Goal: Information Seeking & Learning: Learn about a topic

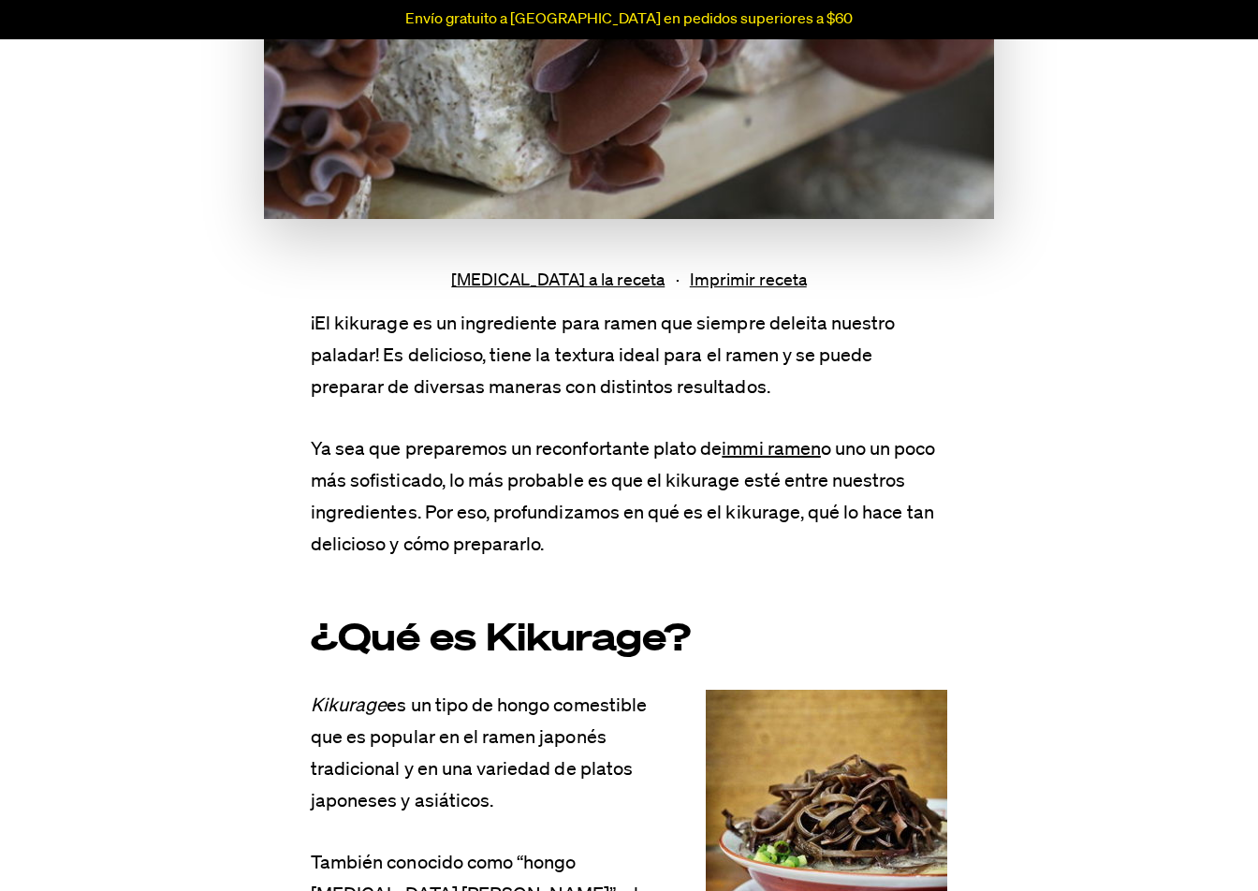
scroll to position [936, 0]
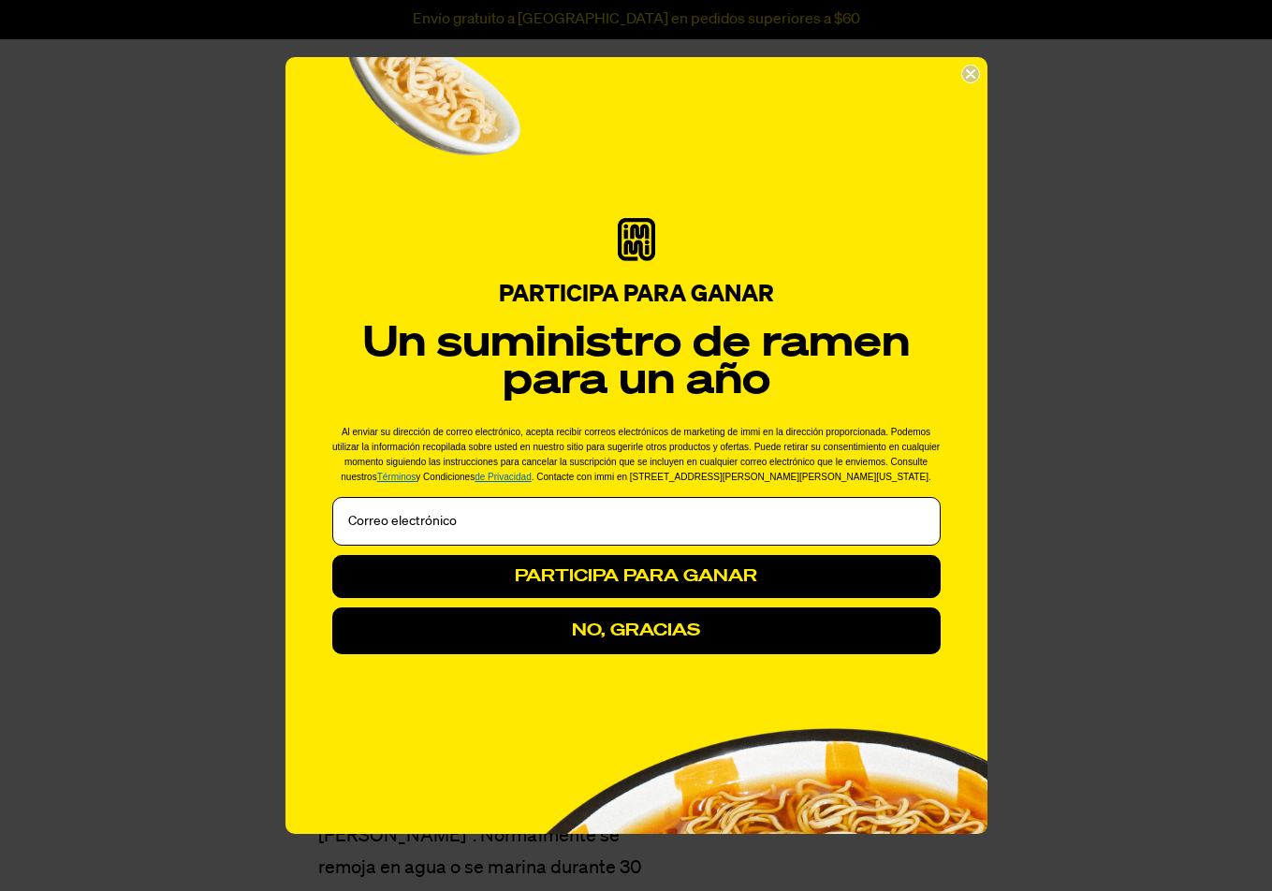
click at [974, 75] on circle "Cerrar diálogo" at bounding box center [971, 75] width 18 height 18
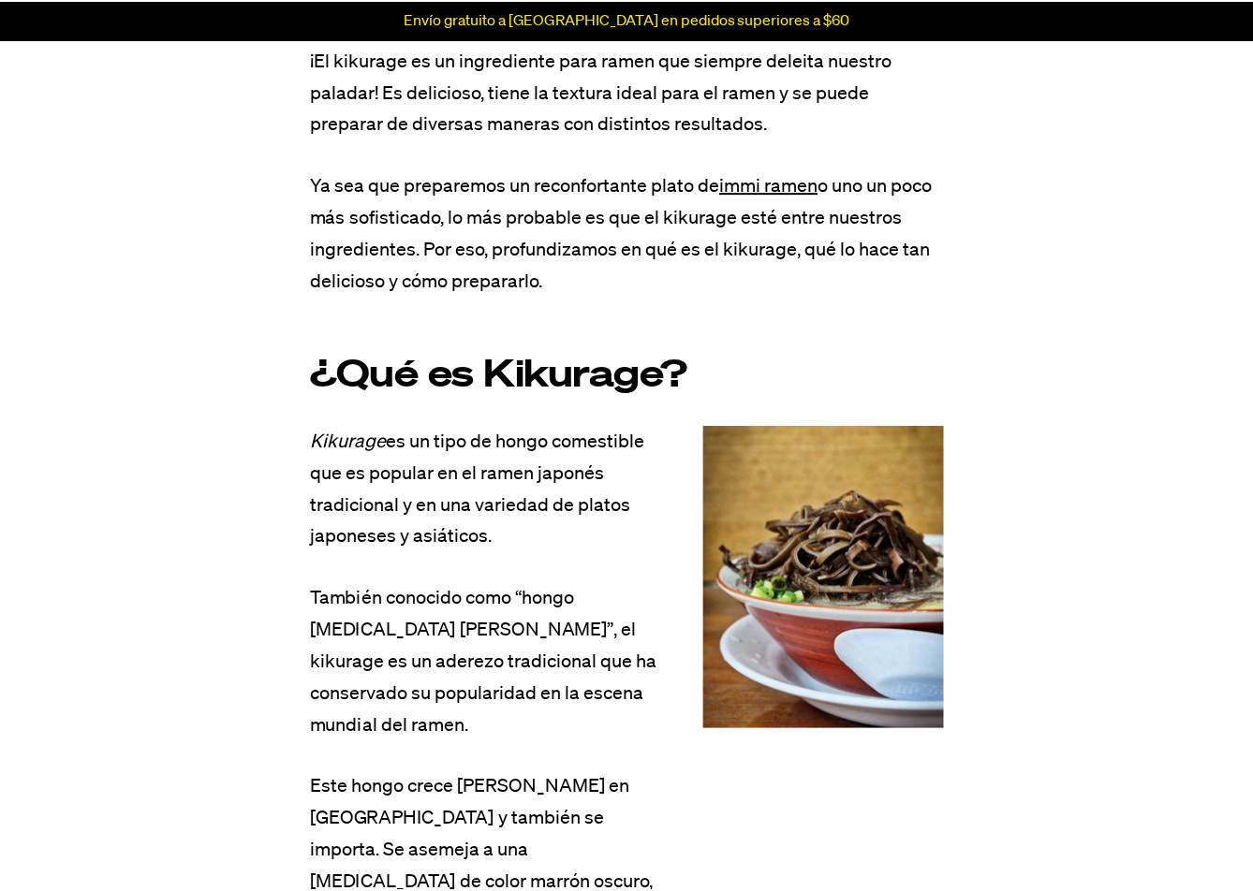
scroll to position [843, 0]
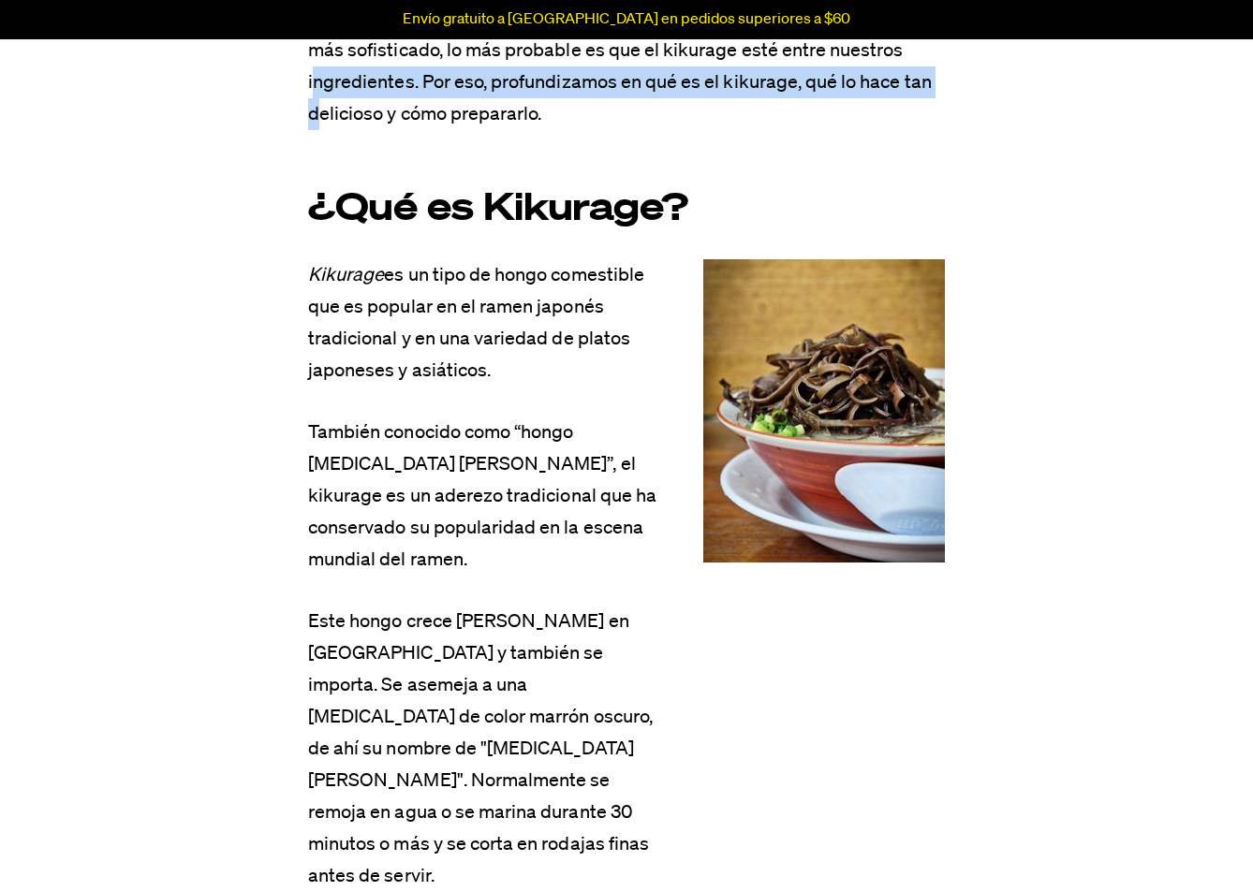
scroll to position [1030, 0]
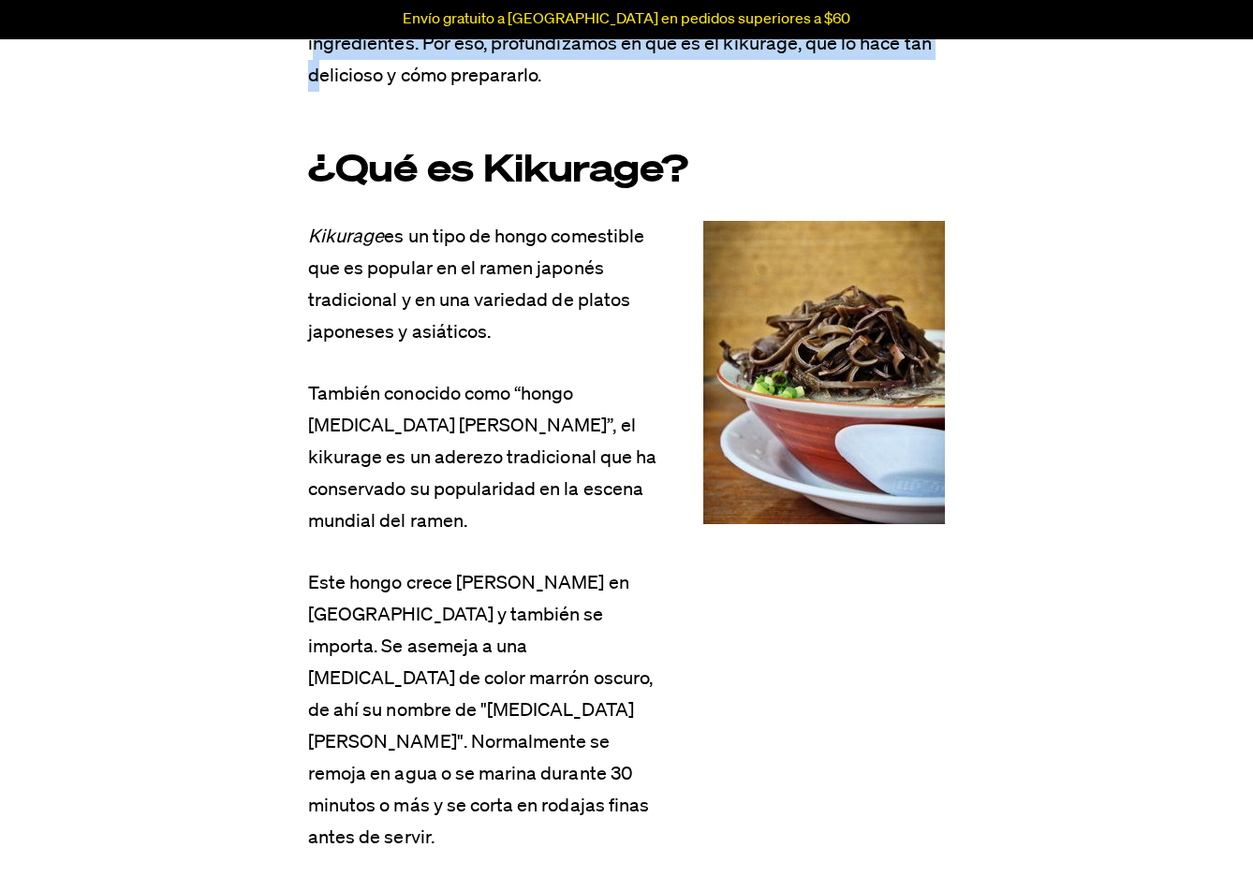
drag, startPoint x: 301, startPoint y: 245, endPoint x: 553, endPoint y: 320, distance: 262.8
copy p "Kikurage es un tipo de hongo comestible que es popular en el ramen japonés trad…"
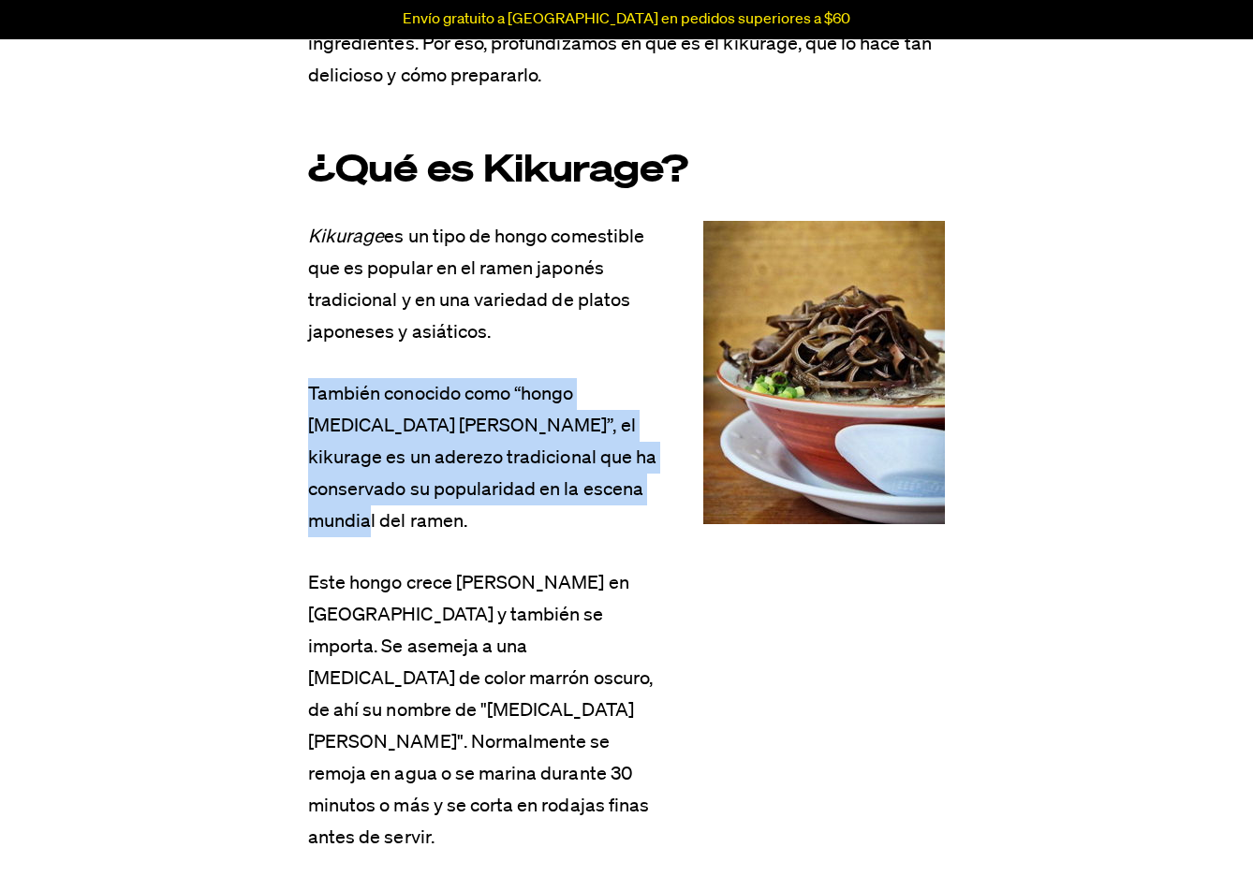
drag, startPoint x: 304, startPoint y: 389, endPoint x: 382, endPoint y: 511, distance: 144.4
click at [382, 511] on p "También conocido como “hongo [MEDICAL_DATA] [PERSON_NAME]”, el kikurage es un a…" at bounding box center [488, 457] width 361 height 159
drag, startPoint x: 302, startPoint y: 381, endPoint x: 631, endPoint y: 510, distance: 353.1
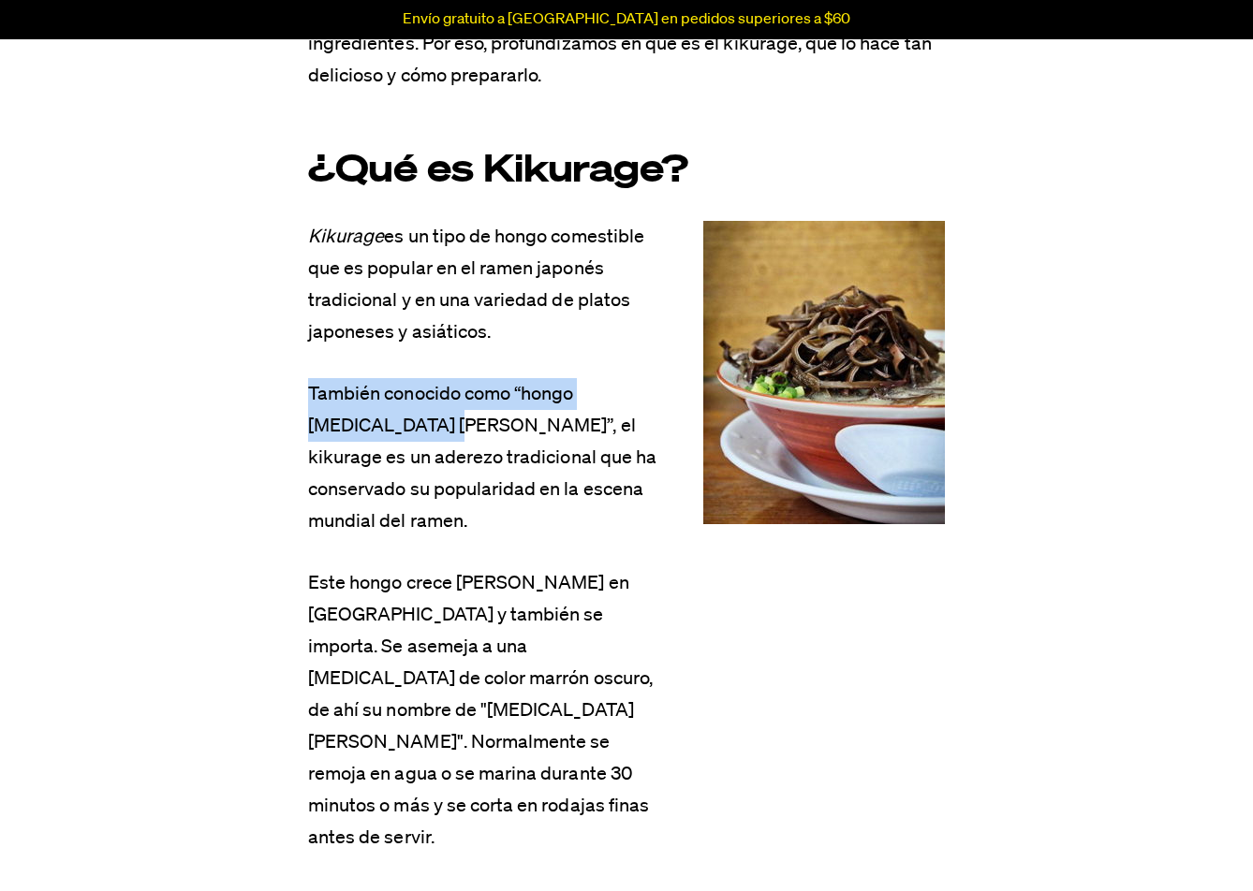
drag, startPoint x: 308, startPoint y: 396, endPoint x: 375, endPoint y: 429, distance: 75.0
click at [375, 429] on font "También conocido como “hongo [MEDICAL_DATA] [PERSON_NAME]”, el kikurage es un a…" at bounding box center [482, 458] width 348 height 146
copy font "También conocido como “hongo [MEDICAL_DATA] [PERSON_NAME]”"
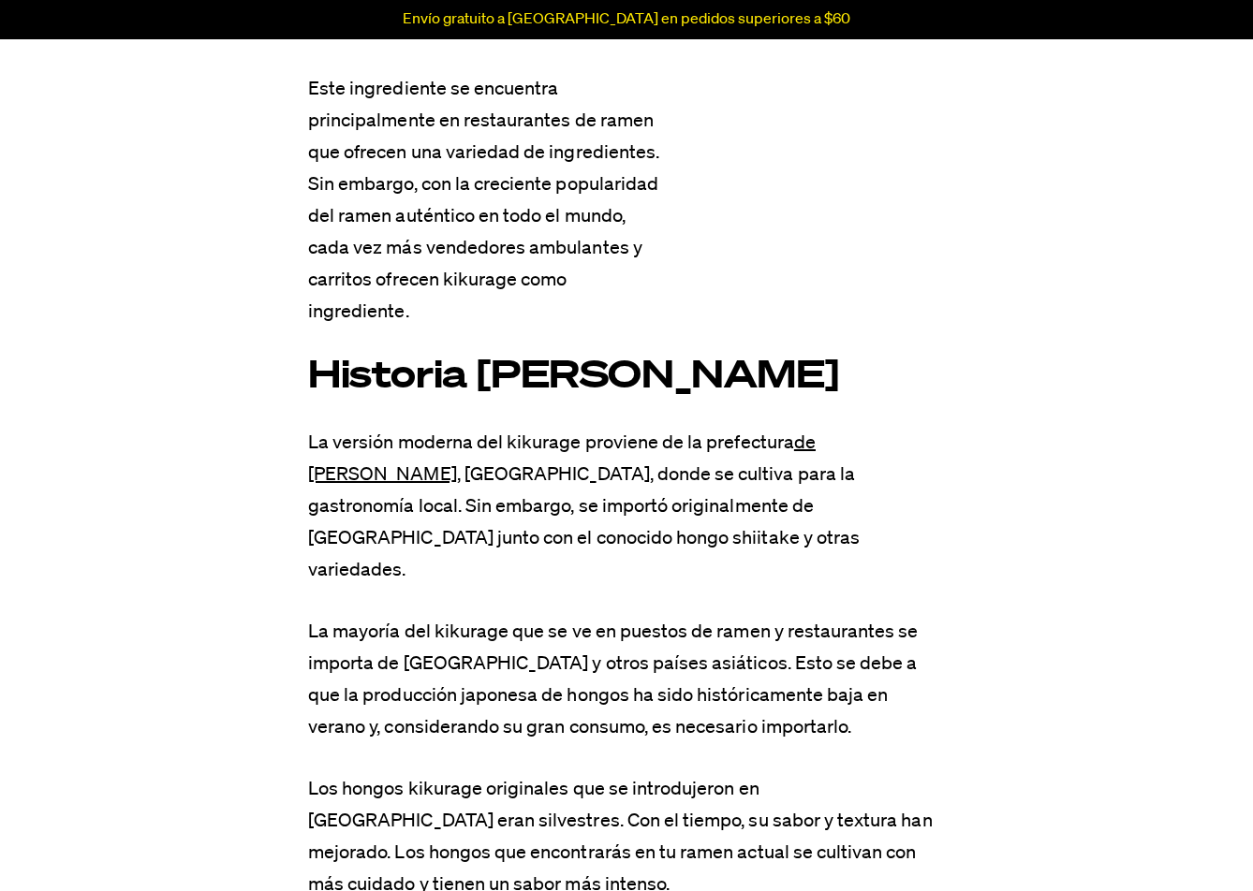
scroll to position [1873, 0]
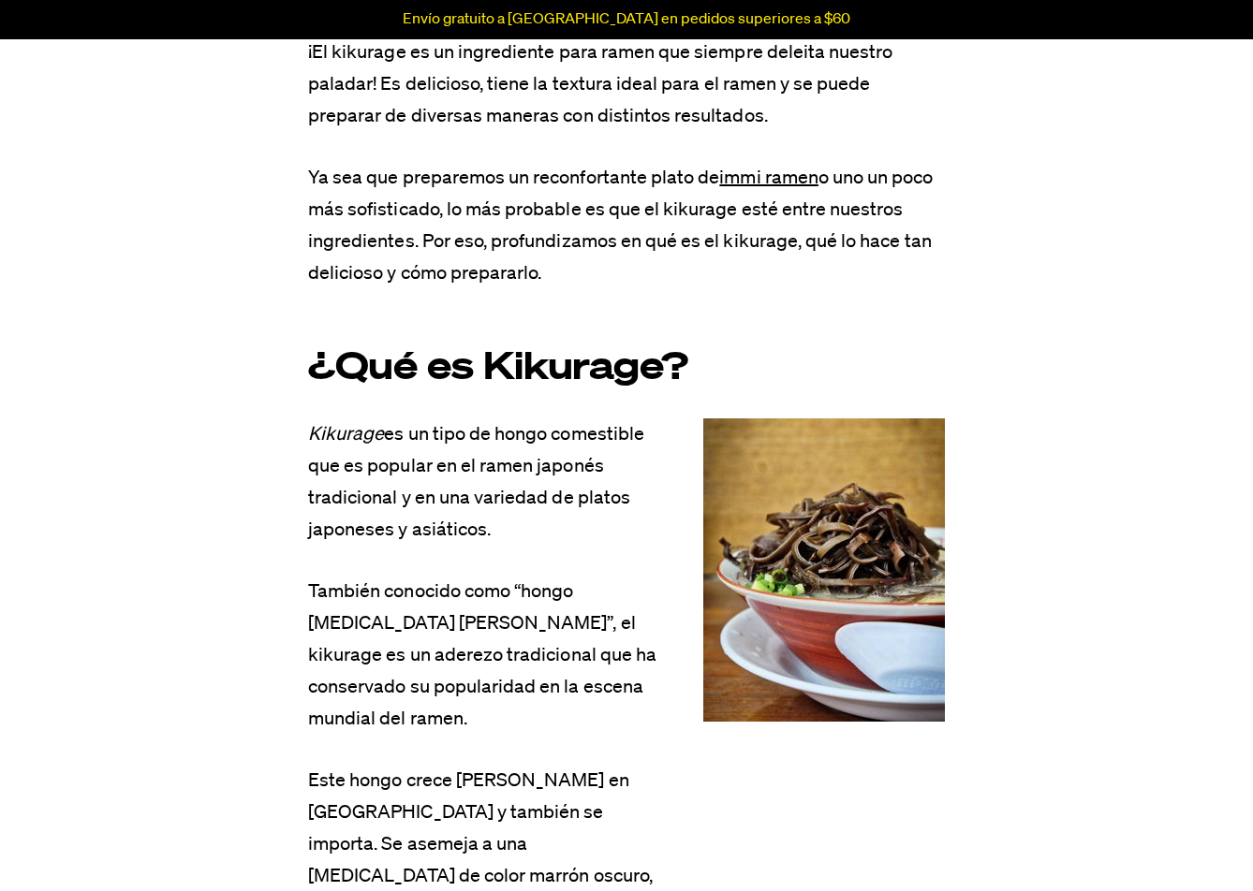
scroll to position [843, 0]
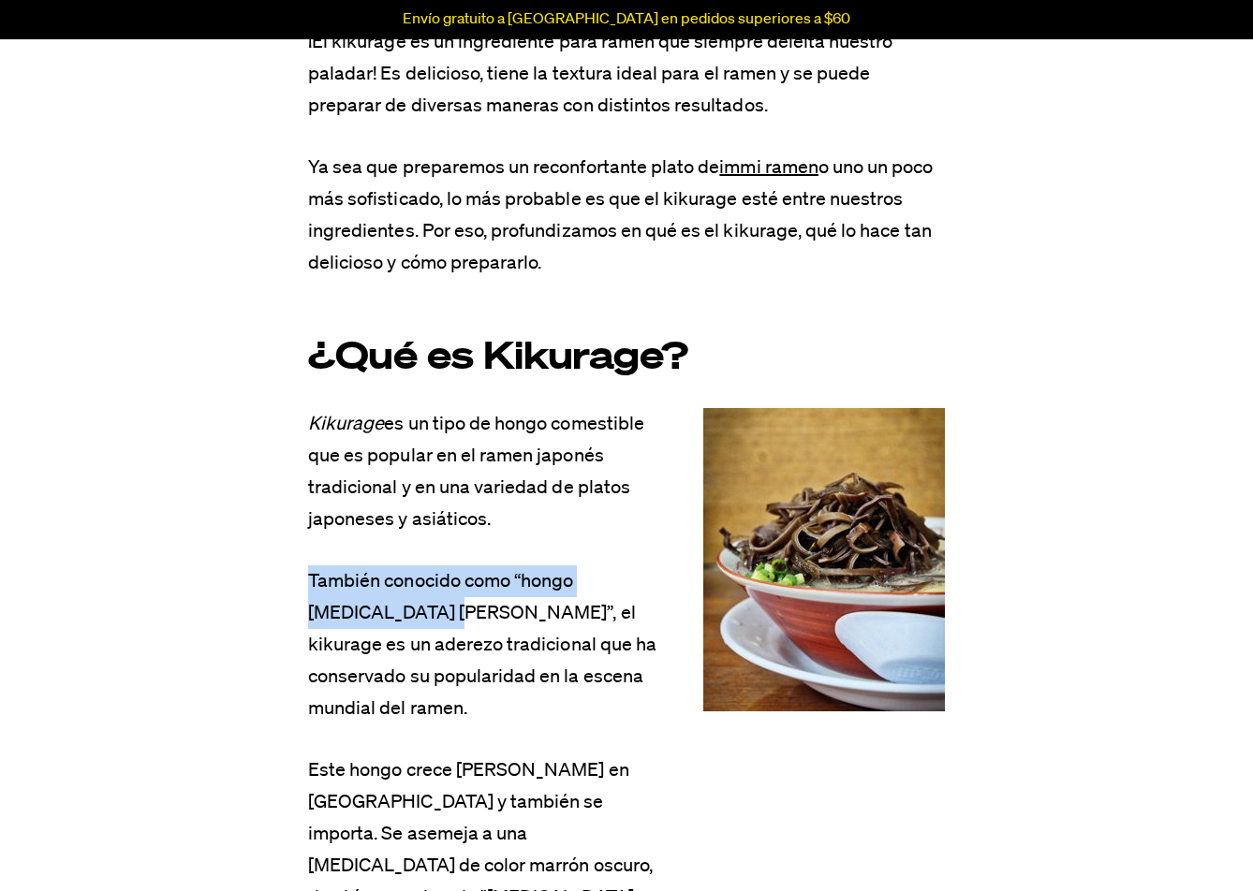
drag, startPoint x: 305, startPoint y: 580, endPoint x: 375, endPoint y: 602, distance: 72.6
copy font "También conocido como “hongo [MEDICAL_DATA] [PERSON_NAME]”"
